Goal: Task Accomplishment & Management: Complete application form

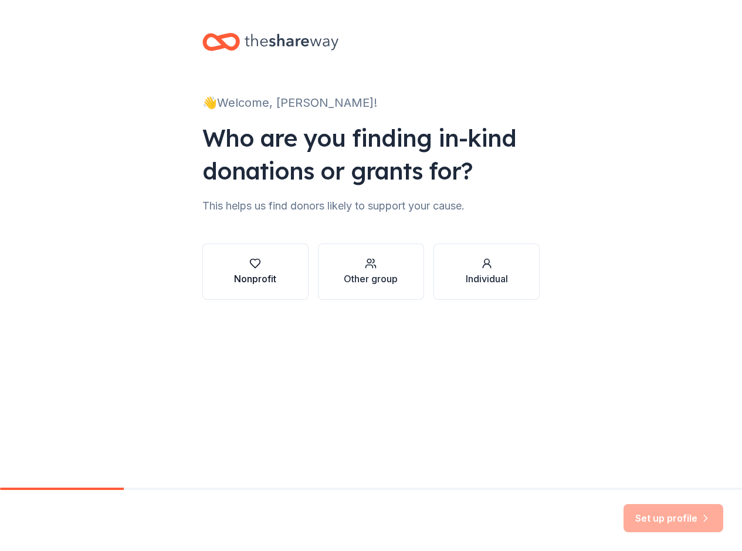
click at [280, 268] on button "Nonprofit" at bounding box center [255, 271] width 106 height 56
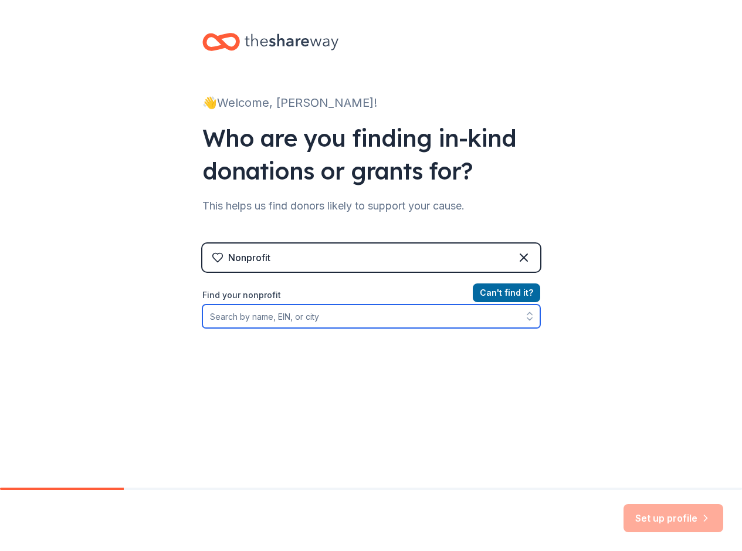
click at [265, 320] on input "Find your nonprofit" at bounding box center [371, 315] width 338 height 23
type input "Cougar Baseball Club of Sarasota Devil Dawgs LLC"
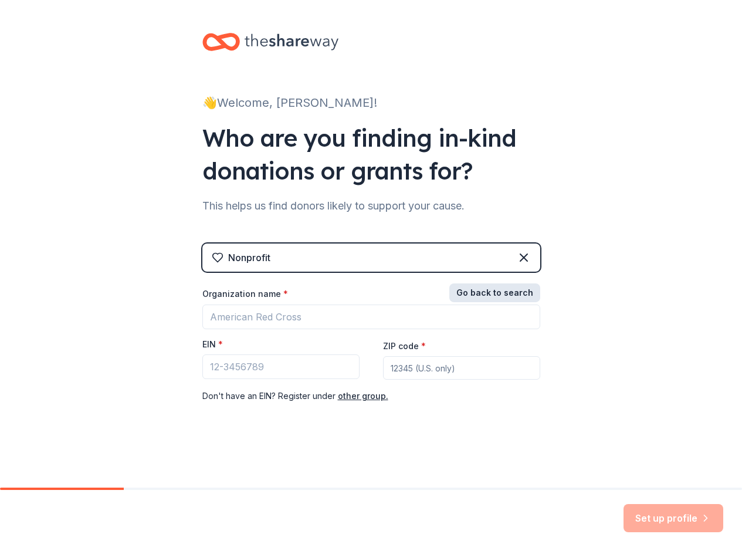
click at [504, 293] on button "Go back to search" at bounding box center [494, 292] width 91 height 19
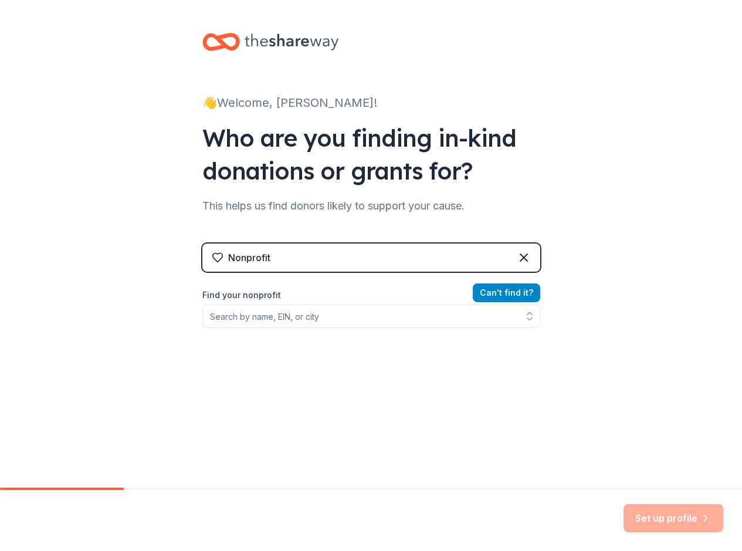
click at [505, 292] on button "Can ' t find it?" at bounding box center [506, 292] width 67 height 19
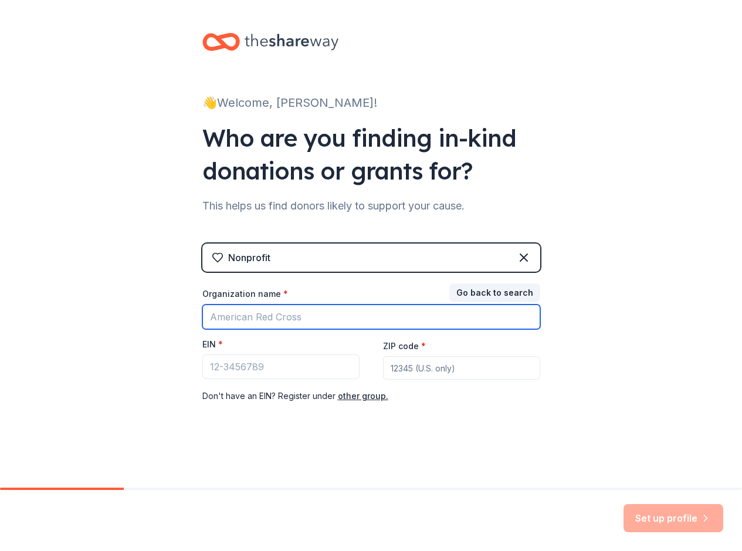
click at [229, 316] on input "Organization name *" at bounding box center [371, 316] width 338 height 25
type input "Cougar Baseball Club"
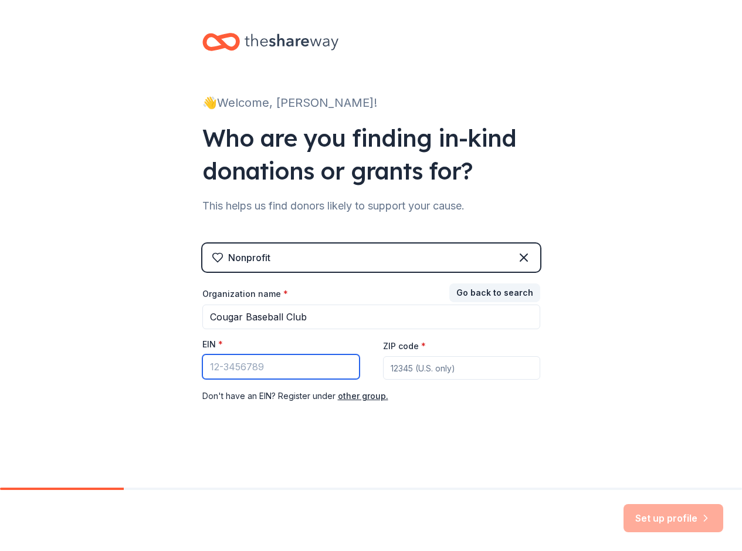
click at [242, 370] on input "EIN *" at bounding box center [280, 366] width 157 height 25
type input "[US_EMPLOYER_IDENTIFICATION_NUMBER]"
click at [404, 364] on input "ZIP code *" at bounding box center [461, 367] width 157 height 23
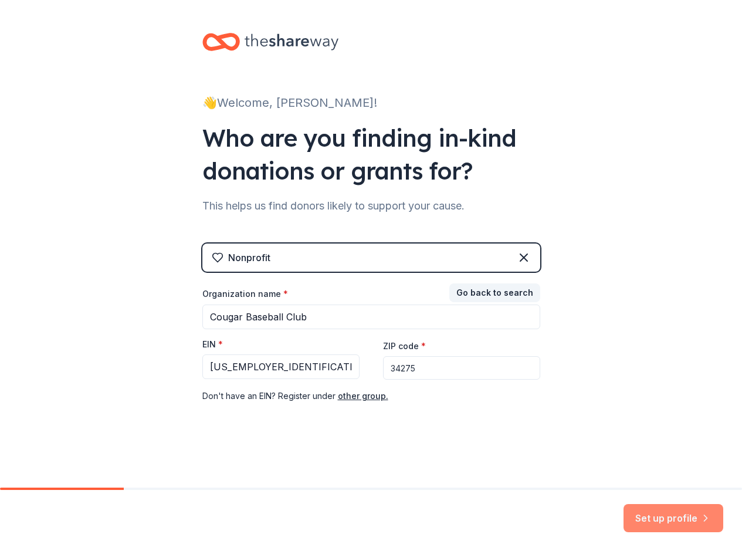
type input "34275"
click at [656, 515] on button "Set up profile" at bounding box center [674, 518] width 100 height 28
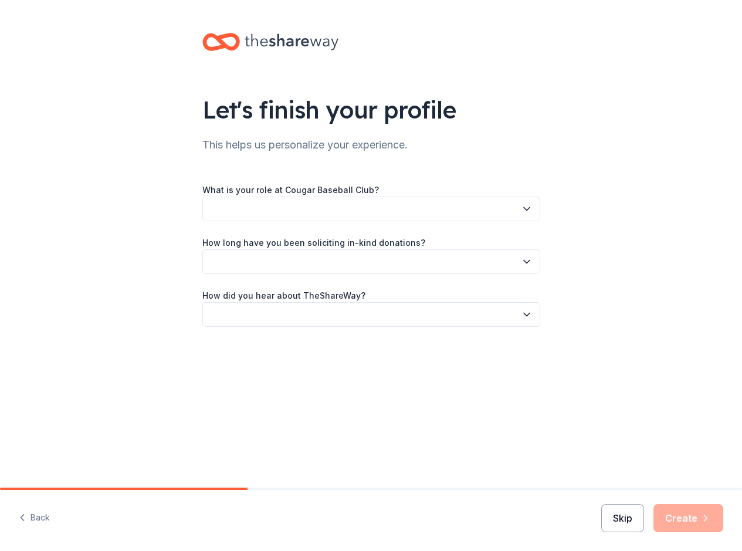
click at [629, 518] on button "Skip" at bounding box center [622, 518] width 43 height 28
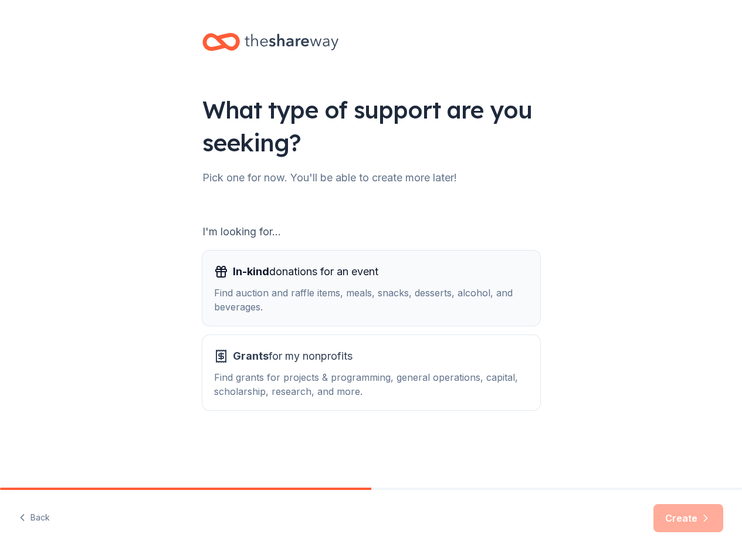
click at [313, 272] on span "In-kind donations for an event" at bounding box center [305, 271] width 145 height 19
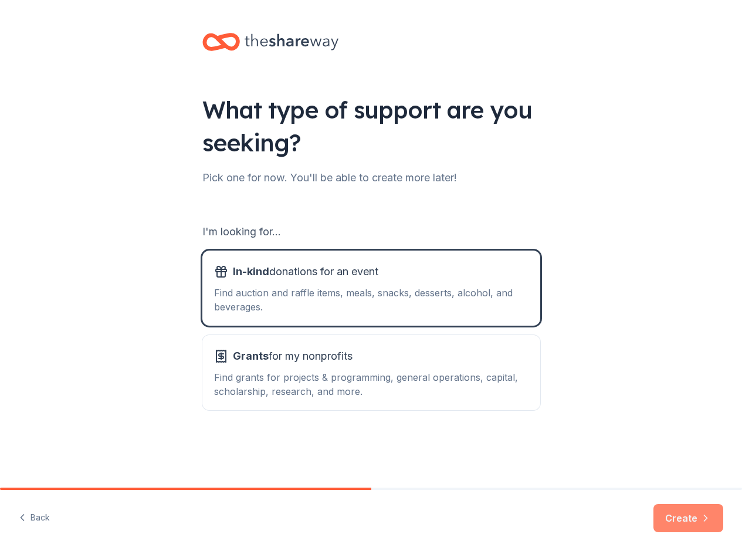
click at [681, 524] on button "Create" at bounding box center [689, 518] width 70 height 28
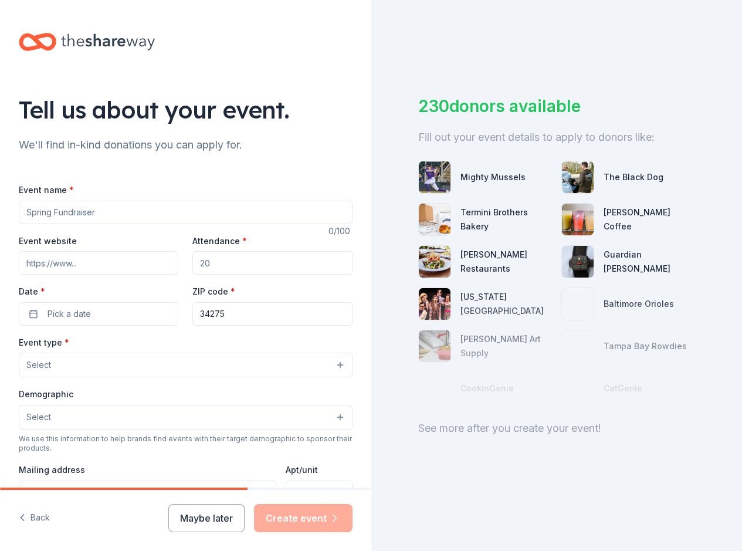
click at [48, 216] on input "Event name *" at bounding box center [186, 212] width 334 height 23
type input "Golf Tournament"
click at [36, 266] on input "Event website" at bounding box center [99, 262] width 160 height 23
type input "[DOMAIN_NAME]"
click at [221, 261] on input "Attendance *" at bounding box center [272, 262] width 160 height 23
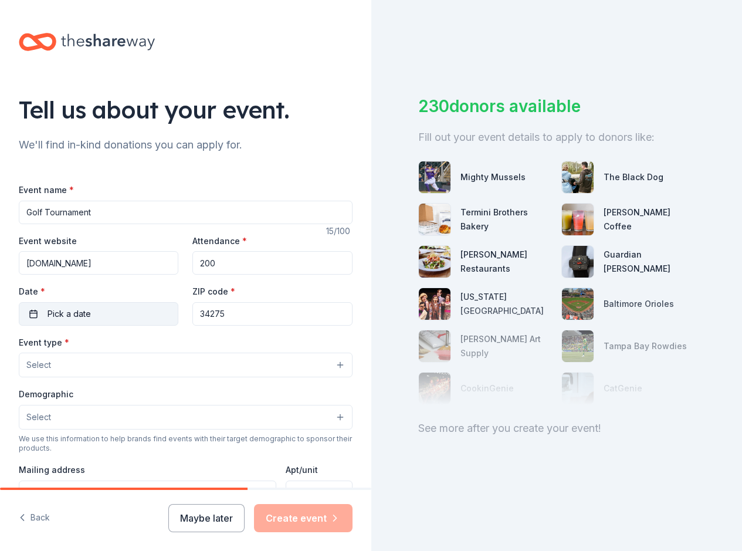
type input "200"
click at [48, 312] on span "Pick a date" at bounding box center [69, 314] width 43 height 14
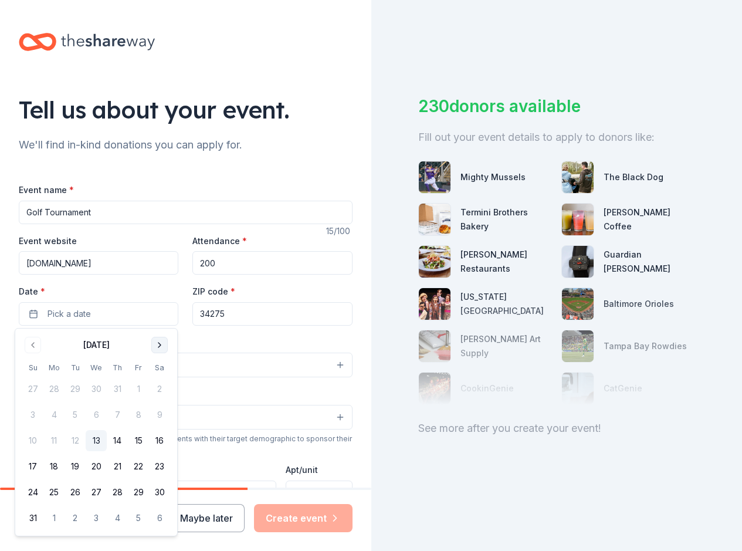
click at [165, 345] on button "Go to next month" at bounding box center [159, 345] width 16 height 16
click at [56, 464] on button "22" at bounding box center [53, 466] width 21 height 21
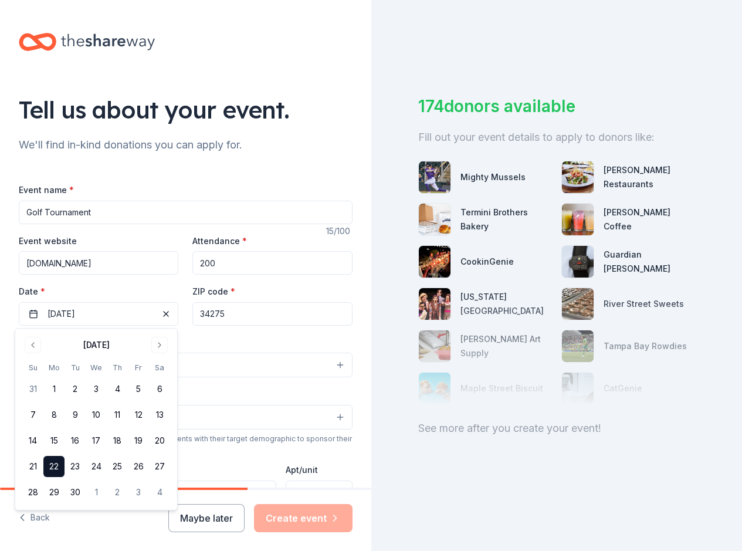
click at [219, 351] on div "Event type * Select" at bounding box center [186, 356] width 334 height 43
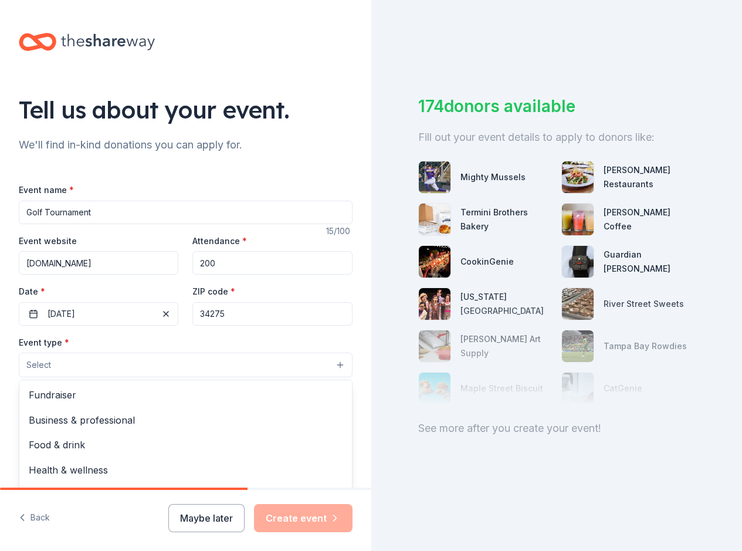
click at [109, 360] on button "Select" at bounding box center [186, 365] width 334 height 25
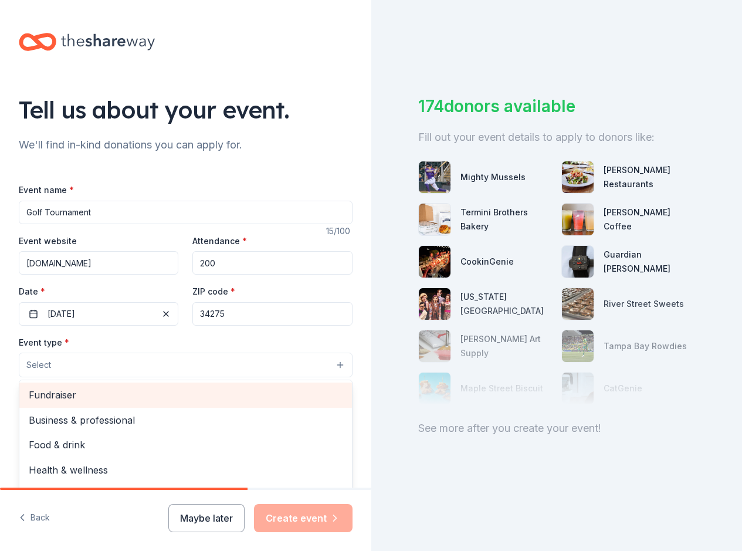
click at [106, 396] on span "Fundraiser" at bounding box center [186, 394] width 314 height 15
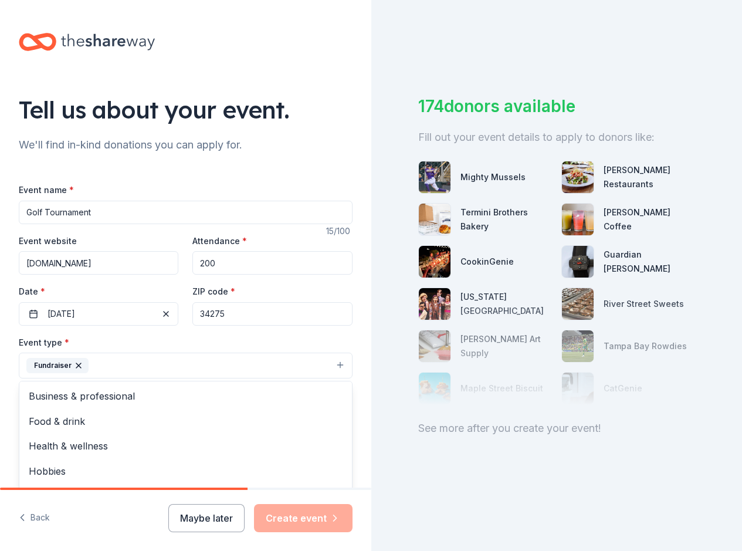
click at [1, 392] on div "Tell us about your event. We'll find in-kind donations you can apply for. Event…" at bounding box center [185, 391] width 371 height 782
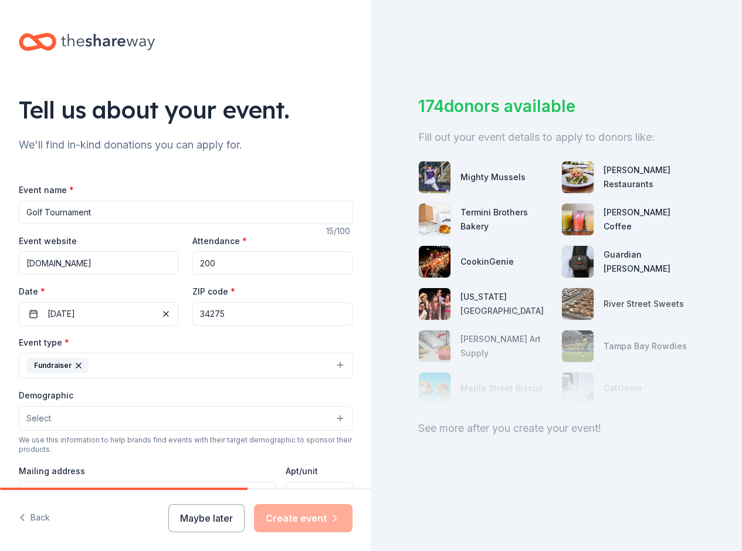
click at [66, 413] on button "Select" at bounding box center [186, 418] width 334 height 25
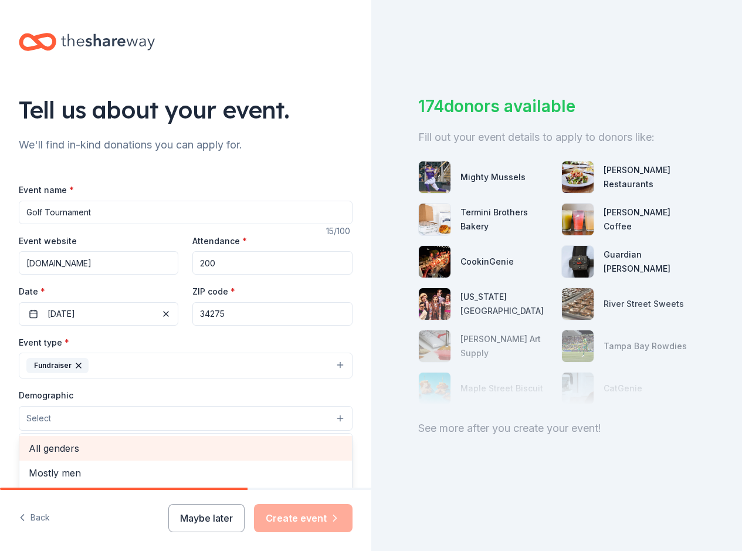
click at [77, 446] on span "All genders" at bounding box center [186, 448] width 314 height 15
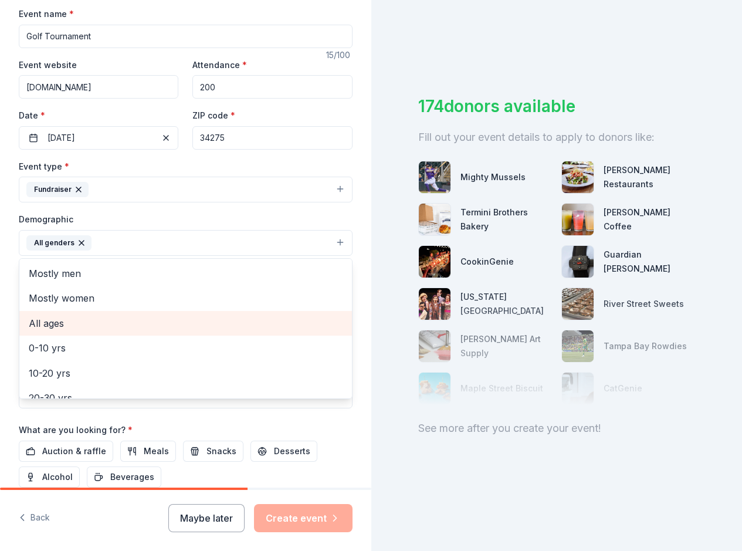
click at [89, 320] on span "All ages" at bounding box center [186, 323] width 314 height 15
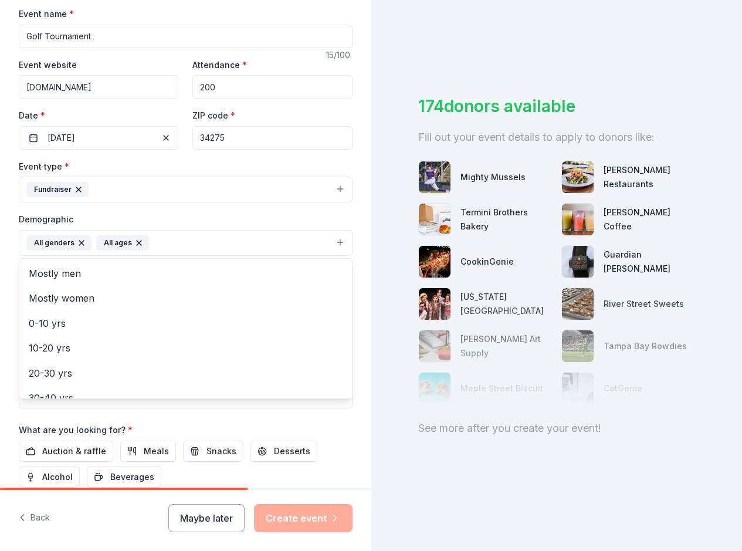
click at [150, 189] on div "Event type * Fundraiser Demographic All genders All ages Mostly men Mostly wome…" at bounding box center [186, 283] width 334 height 249
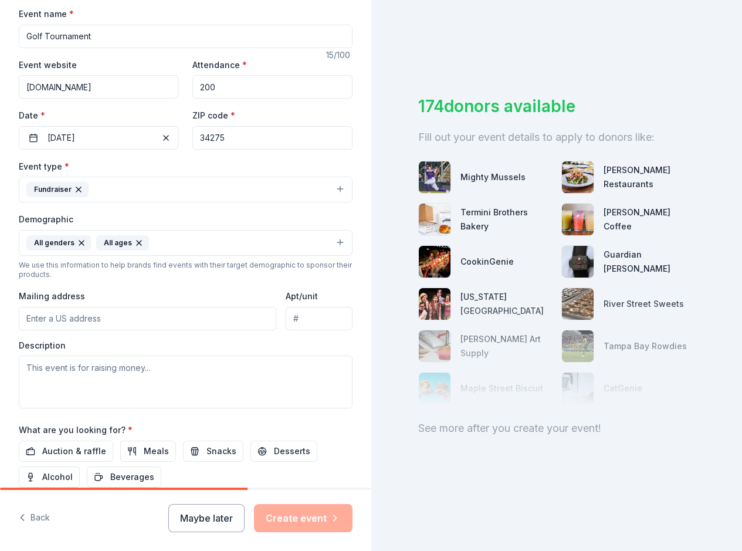
click at [150, 189] on button "Fundraiser" at bounding box center [186, 190] width 334 height 26
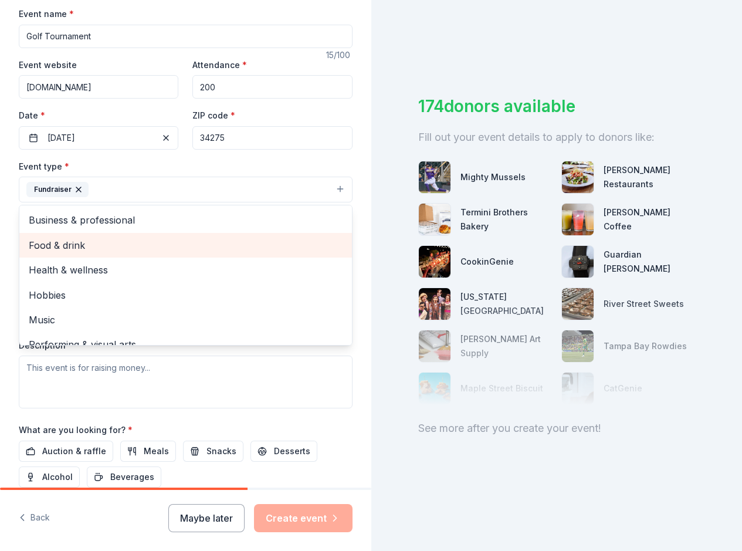
click at [90, 247] on span "Food & drink" at bounding box center [186, 245] width 314 height 15
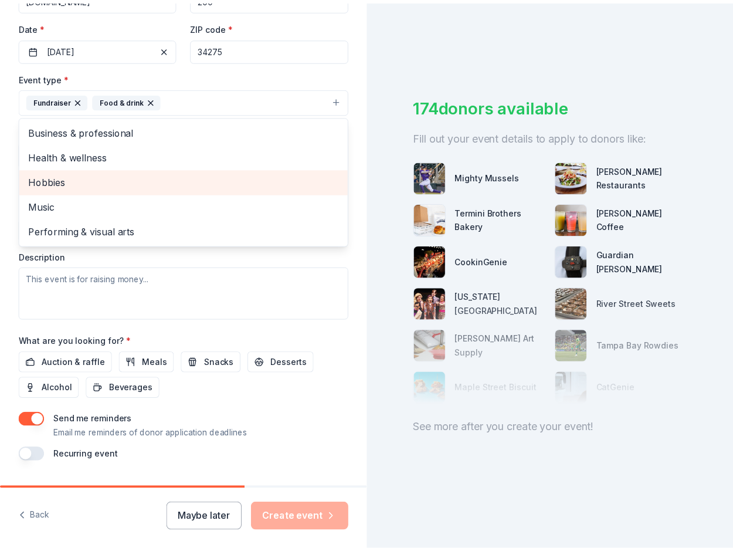
scroll to position [293, 0]
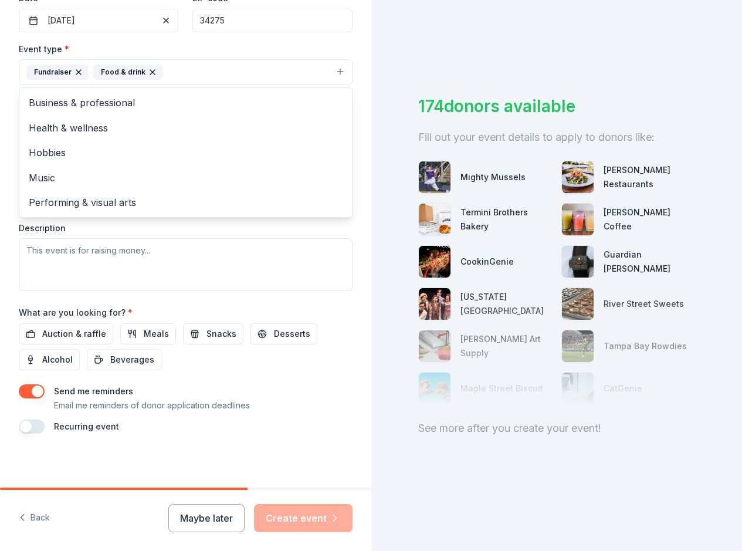
click at [36, 253] on div "Event type * Fundraiser Food & drink Business & professional Health & wellness …" at bounding box center [186, 166] width 334 height 249
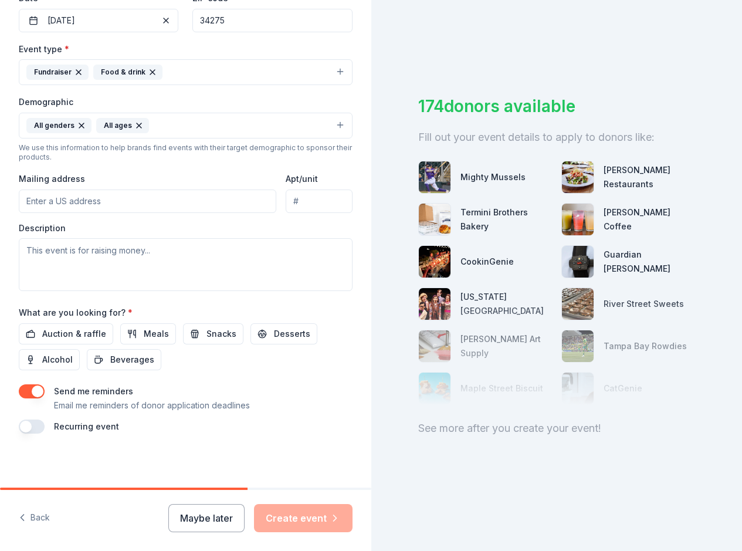
click at [62, 202] on input "Mailing address" at bounding box center [148, 200] width 258 height 23
type input "[STREET_ADDRESS]"
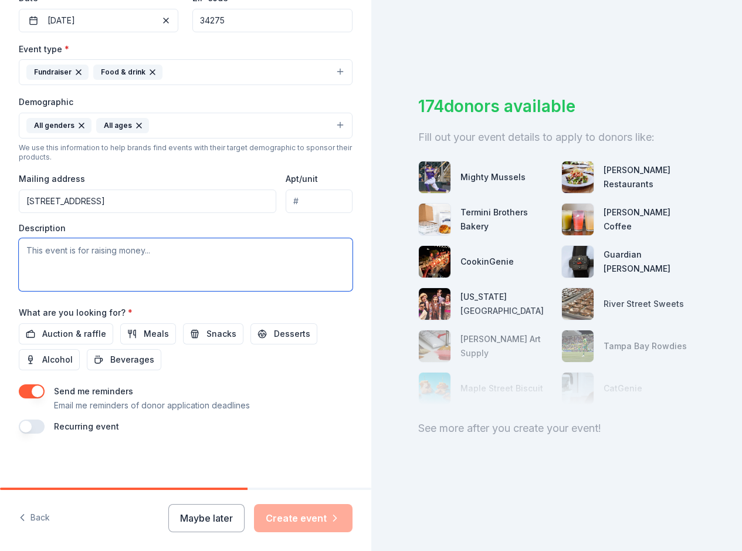
click at [56, 253] on textarea at bounding box center [186, 264] width 334 height 53
type textarea "t"
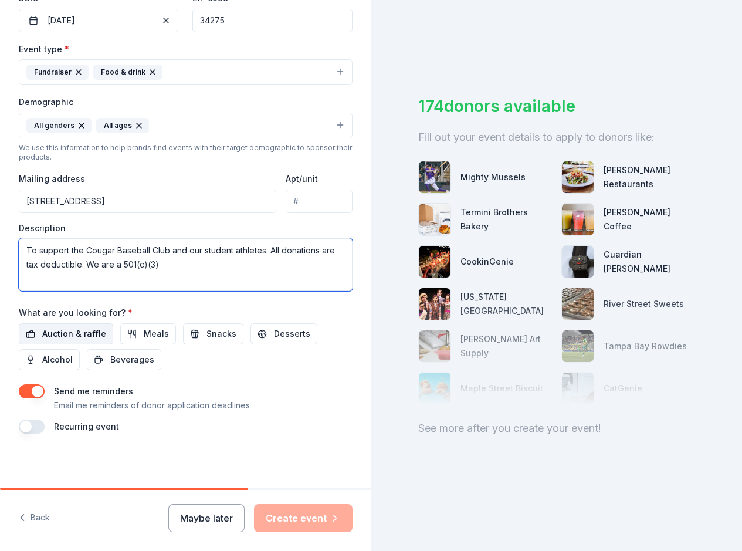
type textarea "To support the Cougar Baseball Club and our student athletes. All donations are…"
click at [83, 333] on span "Auction & raffle" at bounding box center [74, 334] width 64 height 14
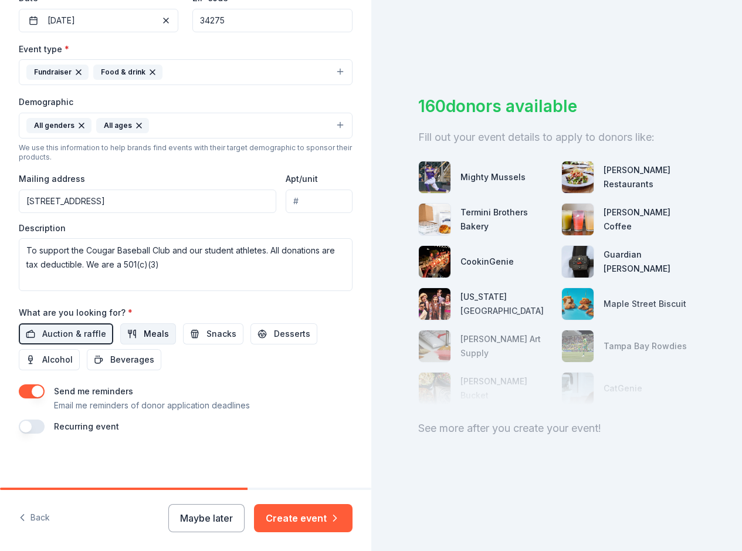
click at [150, 334] on span "Meals" at bounding box center [156, 334] width 25 height 14
click at [55, 359] on span "Alcohol" at bounding box center [57, 360] width 31 height 14
click at [138, 363] on span "Beverages" at bounding box center [132, 360] width 44 height 14
click at [222, 511] on button "Maybe later" at bounding box center [206, 518] width 76 height 28
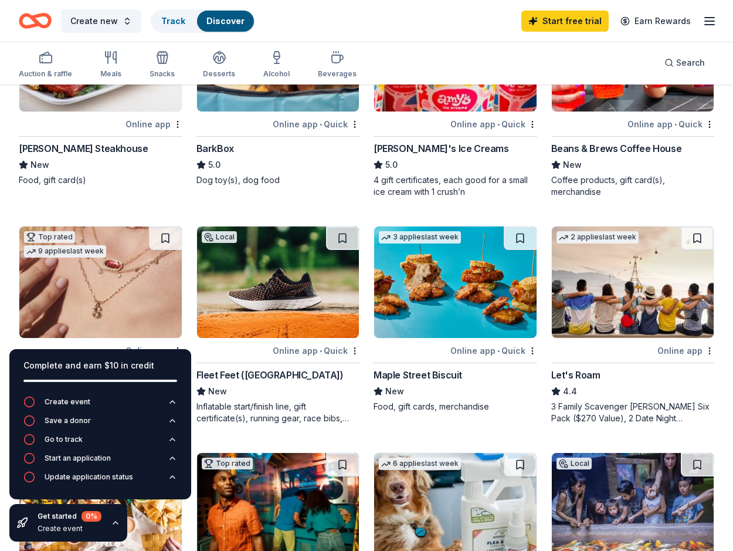
scroll to position [528, 0]
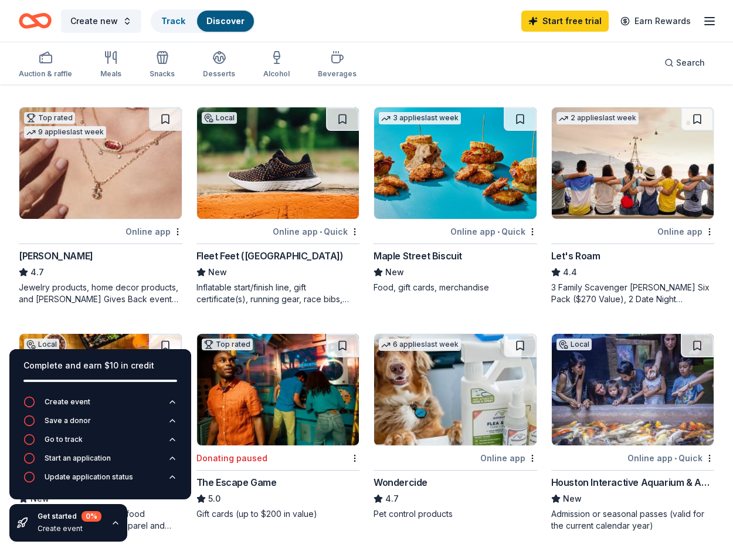
click at [146, 233] on div "Online app" at bounding box center [154, 231] width 57 height 15
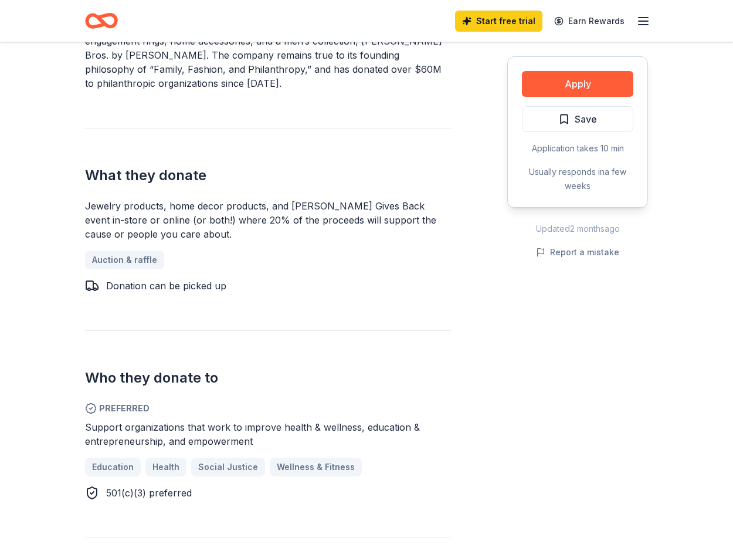
scroll to position [411, 0]
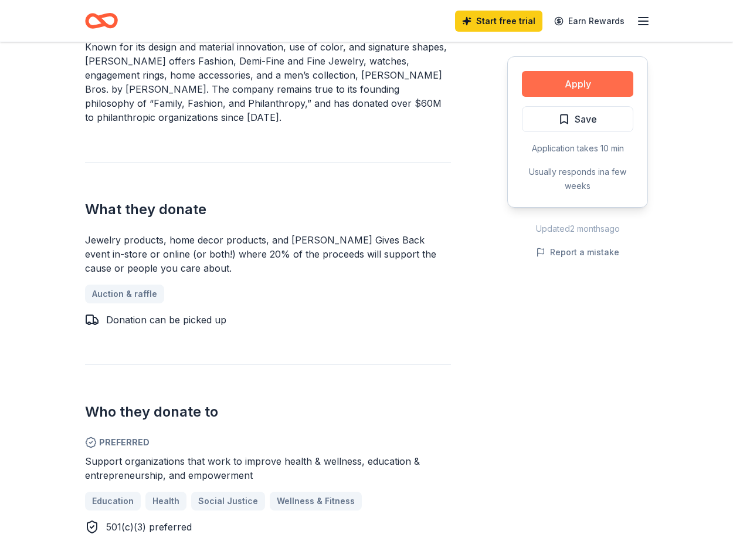
click at [589, 84] on button "Apply" at bounding box center [577, 84] width 111 height 26
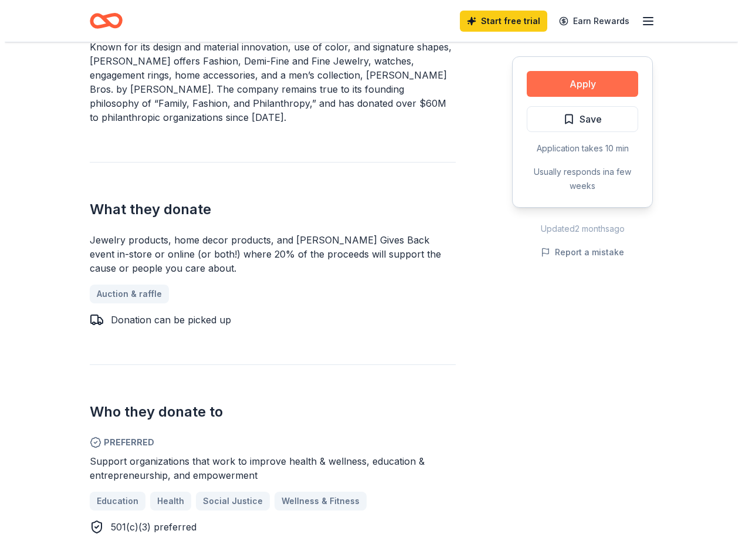
scroll to position [419, 0]
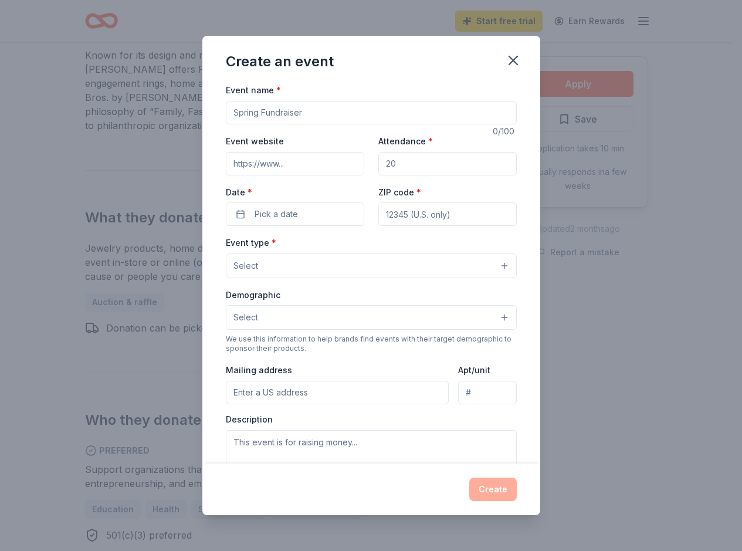
click at [313, 113] on input "Event name *" at bounding box center [371, 112] width 291 height 23
type input "Golf Tournament"
type input "[DOMAIN_NAME]"
type input "200"
type input "34275"
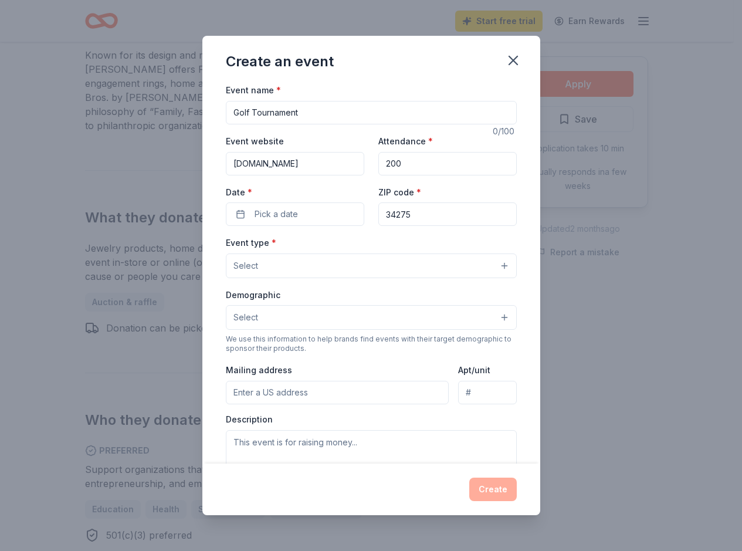
type input "[STREET_ADDRESS]"
click at [279, 215] on span "Pick a date" at bounding box center [276, 214] width 43 height 14
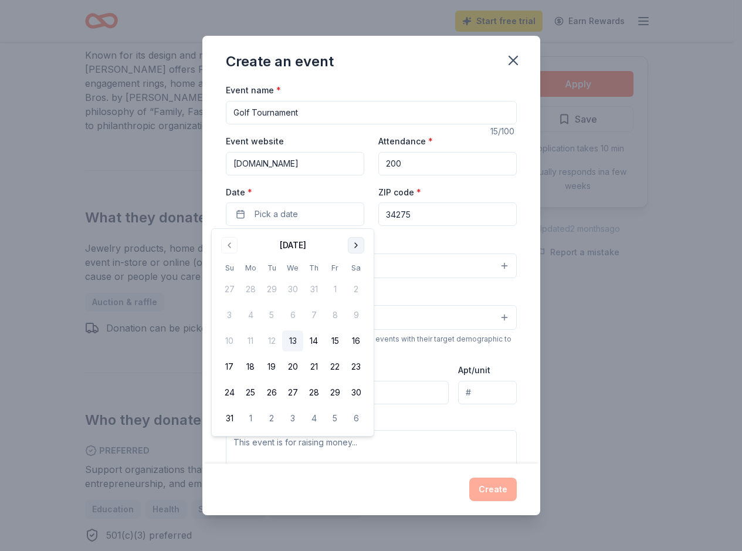
click at [358, 249] on button "Go to next month" at bounding box center [356, 245] width 16 height 16
click at [252, 364] on button "22" at bounding box center [250, 366] width 21 height 21
click at [437, 289] on div "Demographic Select" at bounding box center [371, 308] width 291 height 43
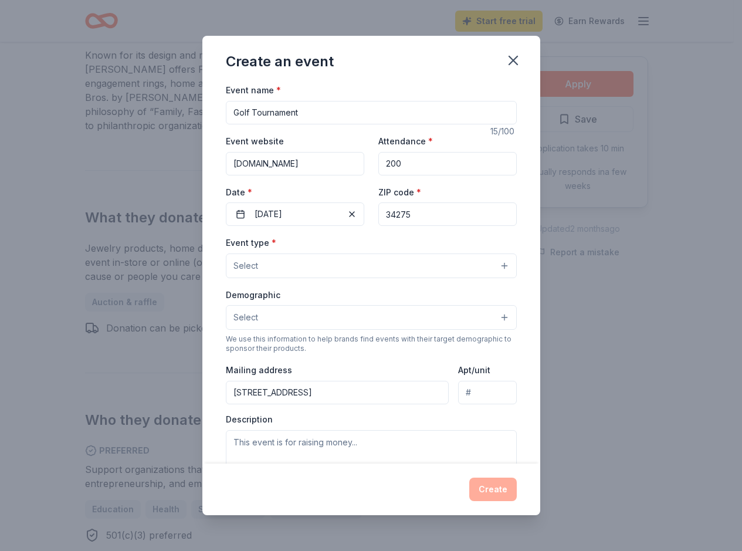
click at [303, 260] on button "Select" at bounding box center [371, 265] width 291 height 25
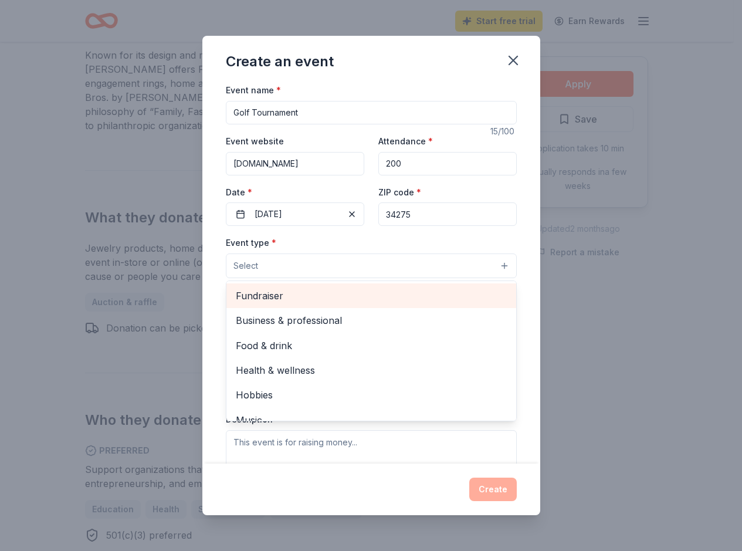
click at [292, 294] on span "Fundraiser" at bounding box center [371, 295] width 271 height 15
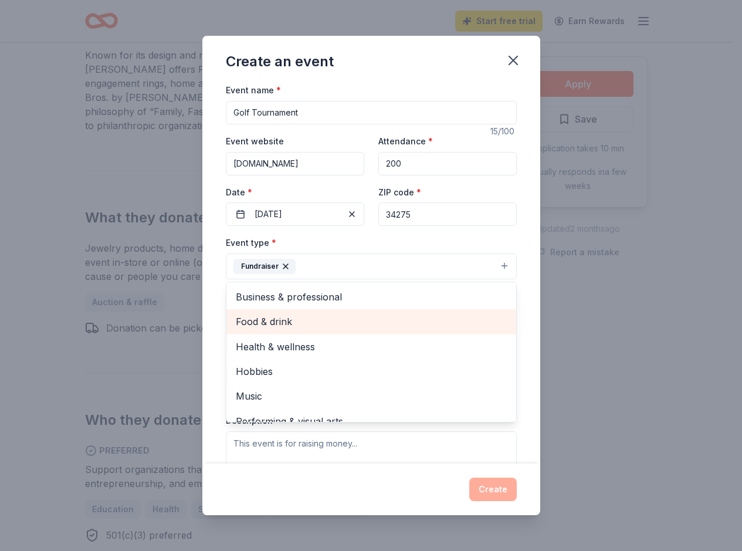
click at [296, 317] on span "Food & drink" at bounding box center [371, 321] width 271 height 15
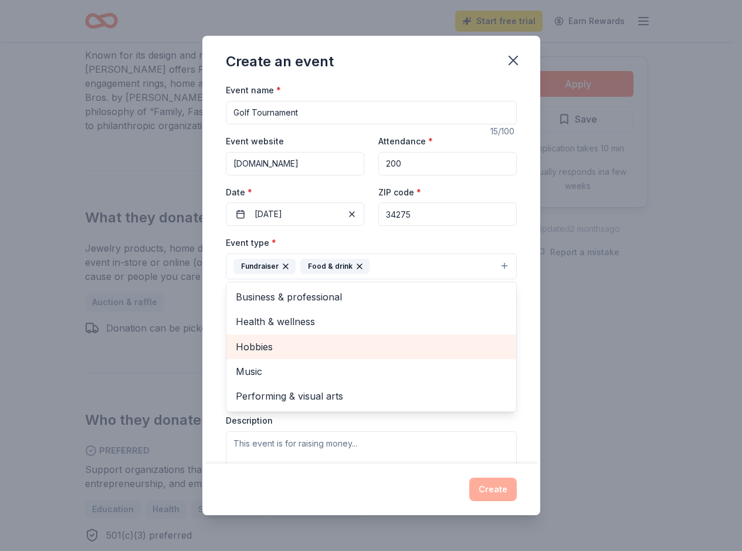
click at [307, 344] on span "Hobbies" at bounding box center [371, 346] width 271 height 15
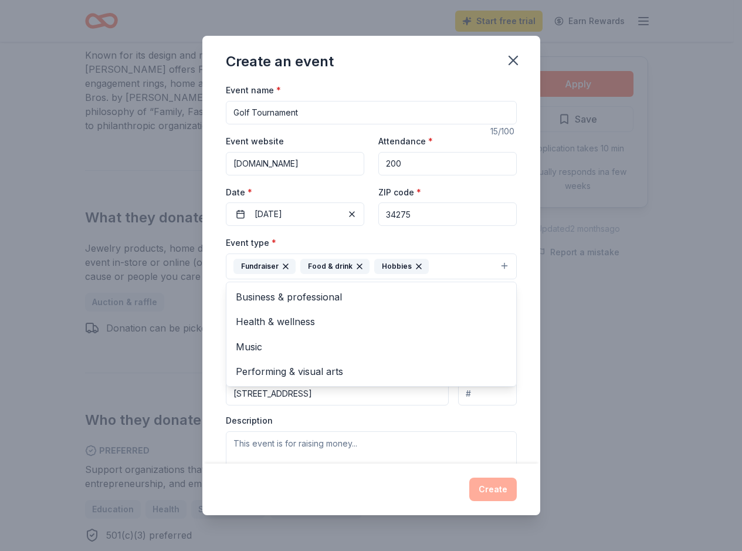
click at [529, 391] on div "Event name * Golf Tournament 15 /100 Event website wwwcbcfundraiser.com Attenda…" at bounding box center [371, 273] width 338 height 380
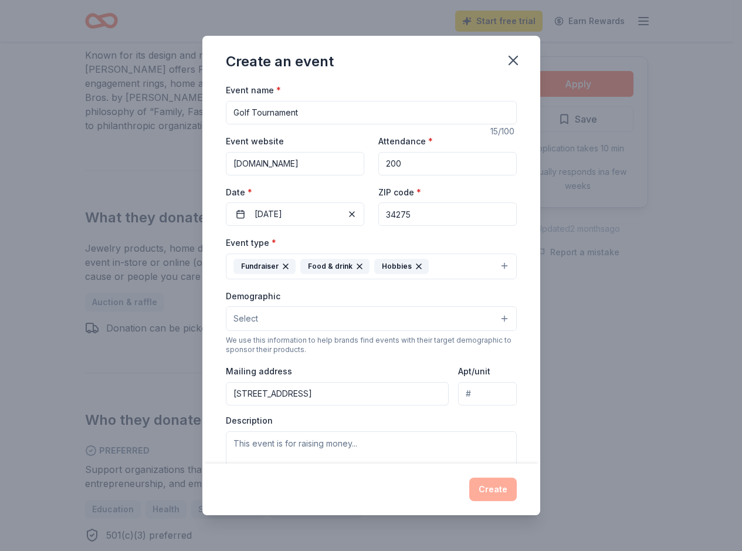
click at [322, 316] on button "Select" at bounding box center [371, 318] width 291 height 25
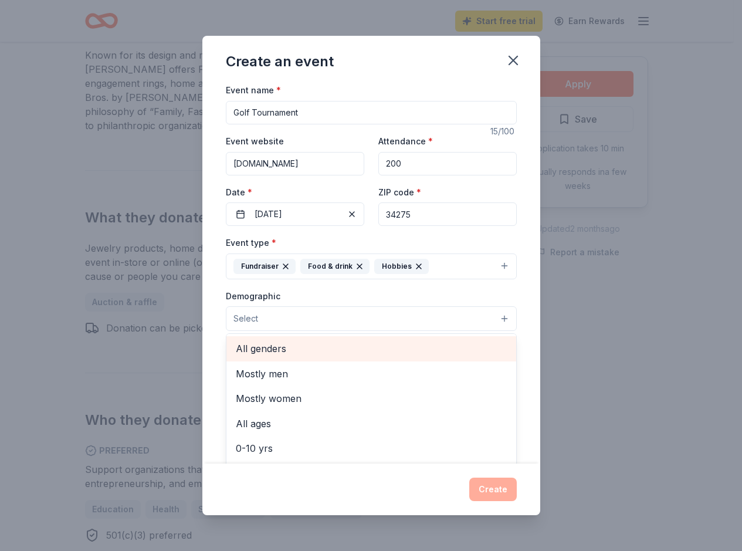
click at [303, 345] on span "All genders" at bounding box center [371, 348] width 271 height 15
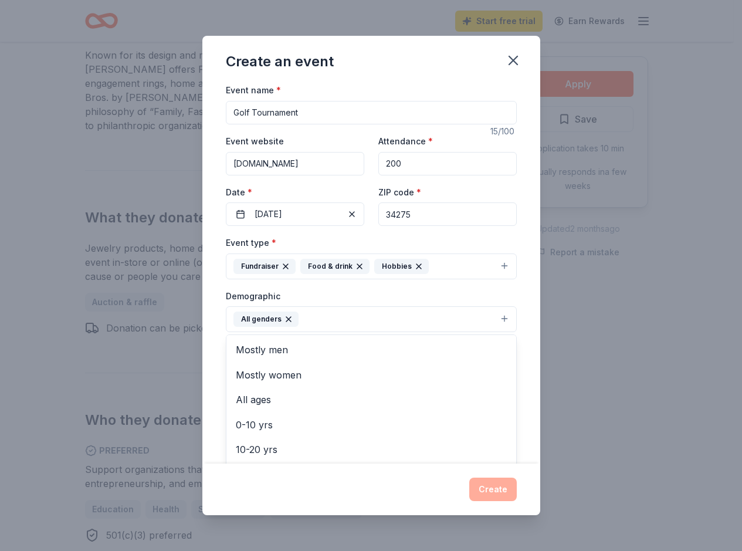
click at [524, 419] on div "Event name * Golf Tournament 15 /100 Event website wwwcbcfundraiser.com Attenda…" at bounding box center [371, 273] width 338 height 380
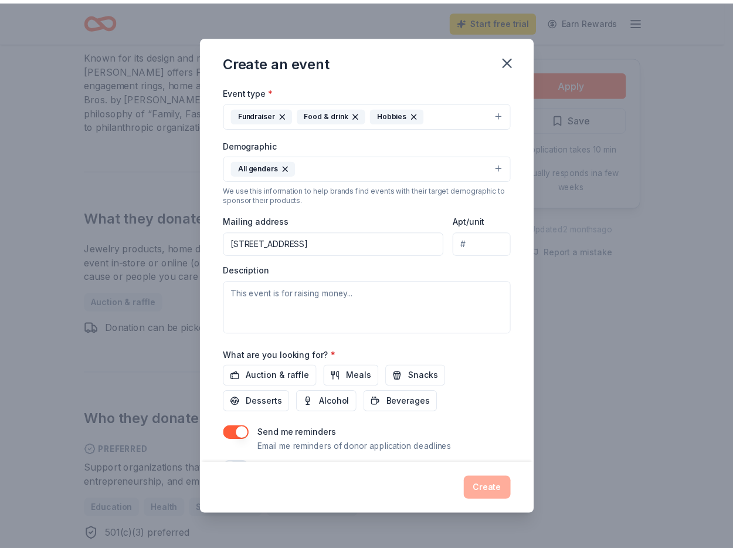
scroll to position [182, 0]
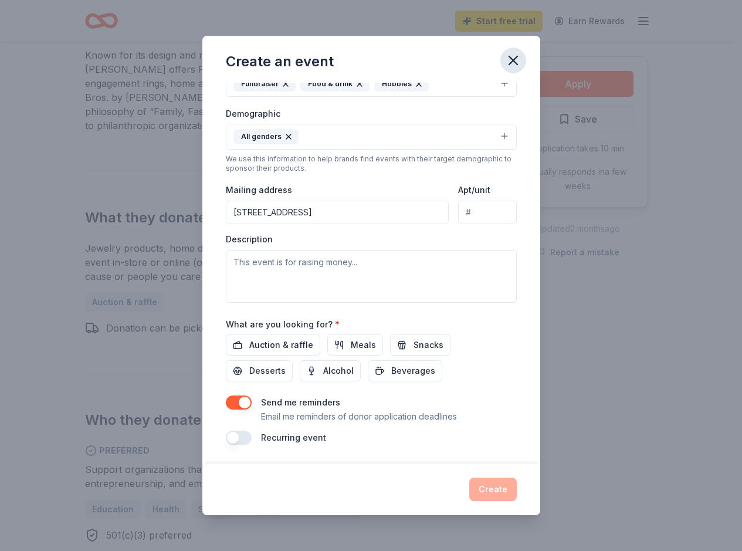
click at [506, 59] on icon "button" at bounding box center [513, 60] width 16 height 16
click at [509, 56] on icon "button" at bounding box center [513, 60] width 16 height 16
